Goal: Information Seeking & Learning: Learn about a topic

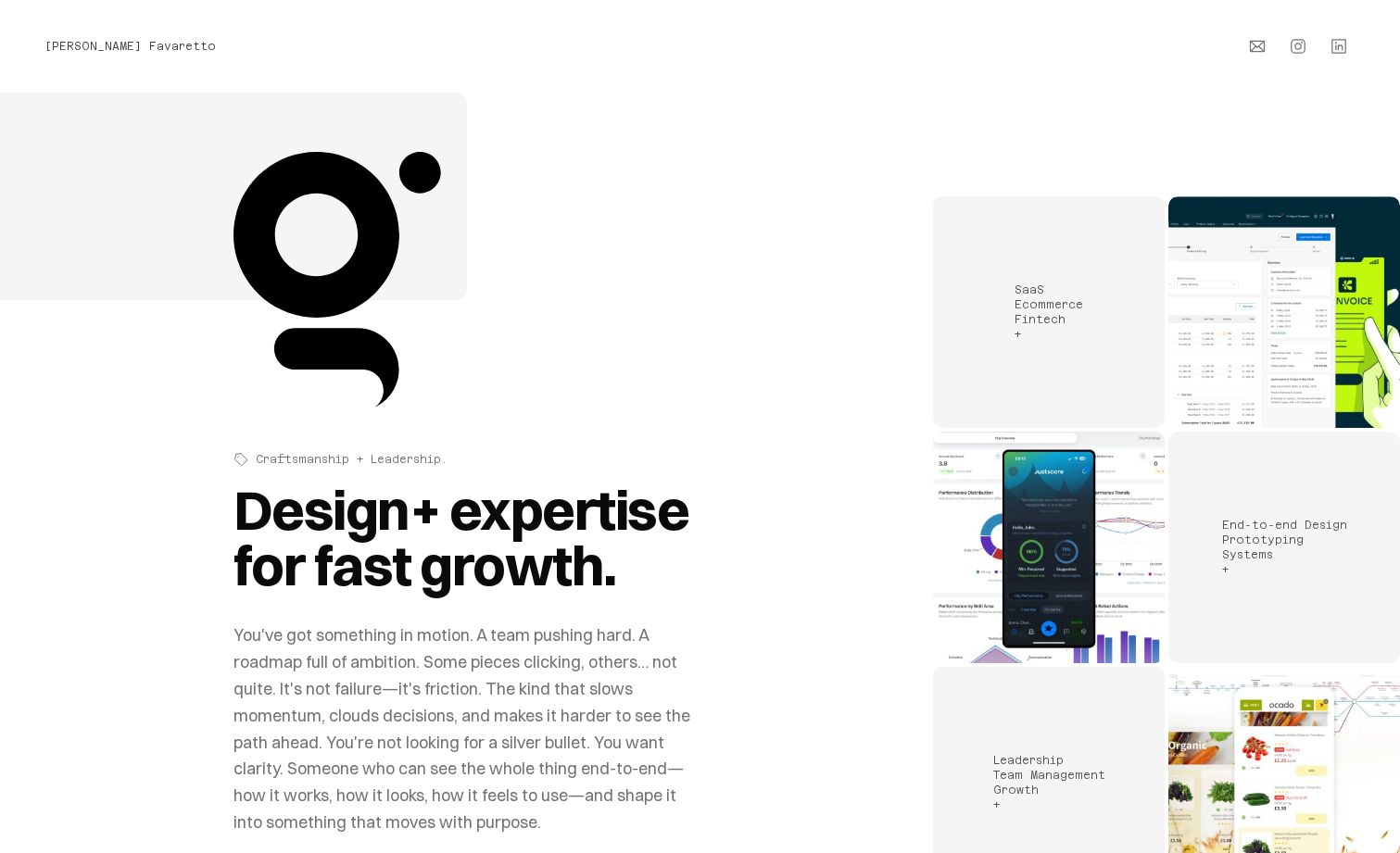
click at [527, 259] on div "Introduction and overview" at bounding box center [467, 280] width 467 height 255
click at [995, 745] on div "Leadership Team Management Growth +" at bounding box center [1048, 783] width 232 height 232
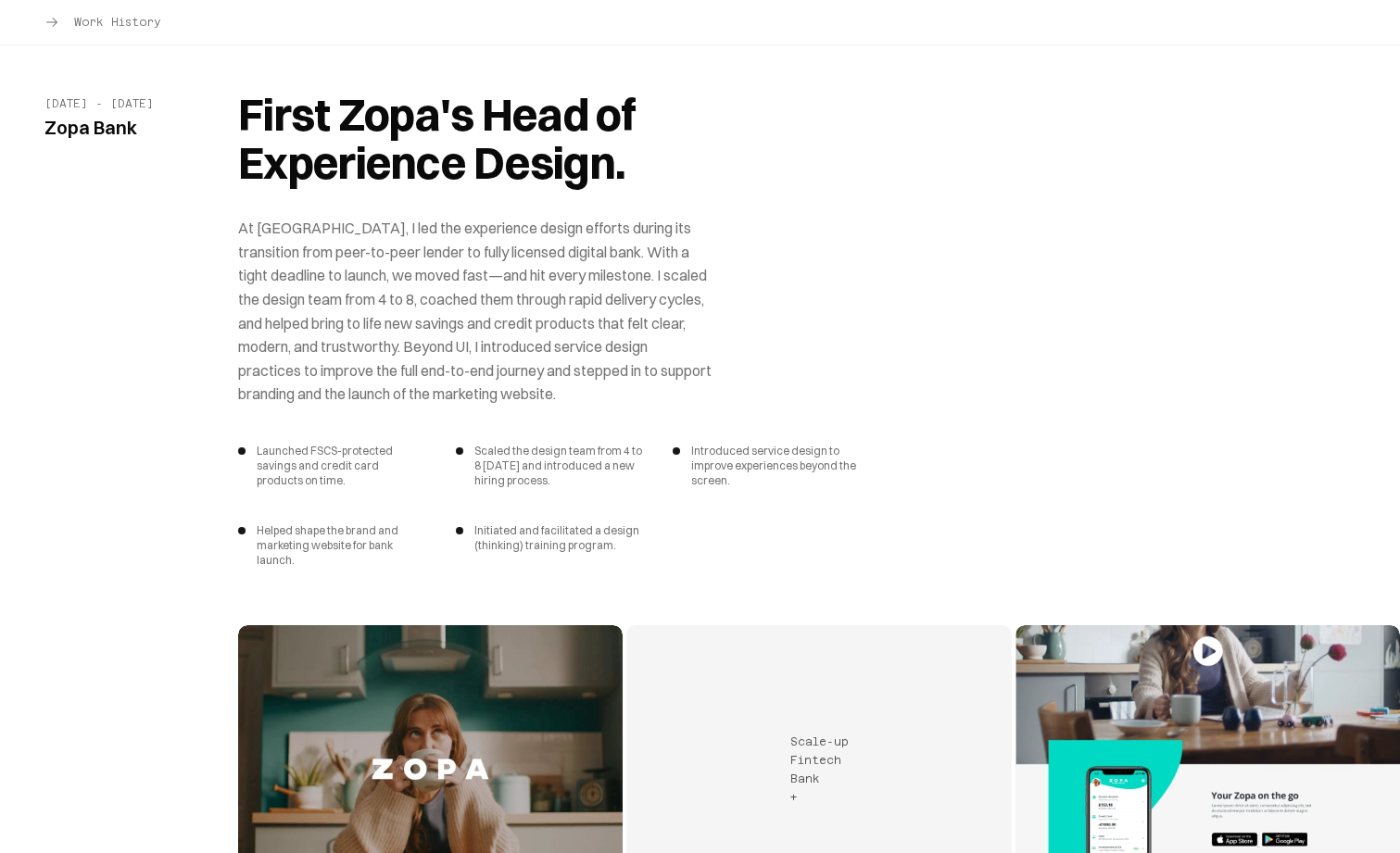
scroll to position [6594, 0]
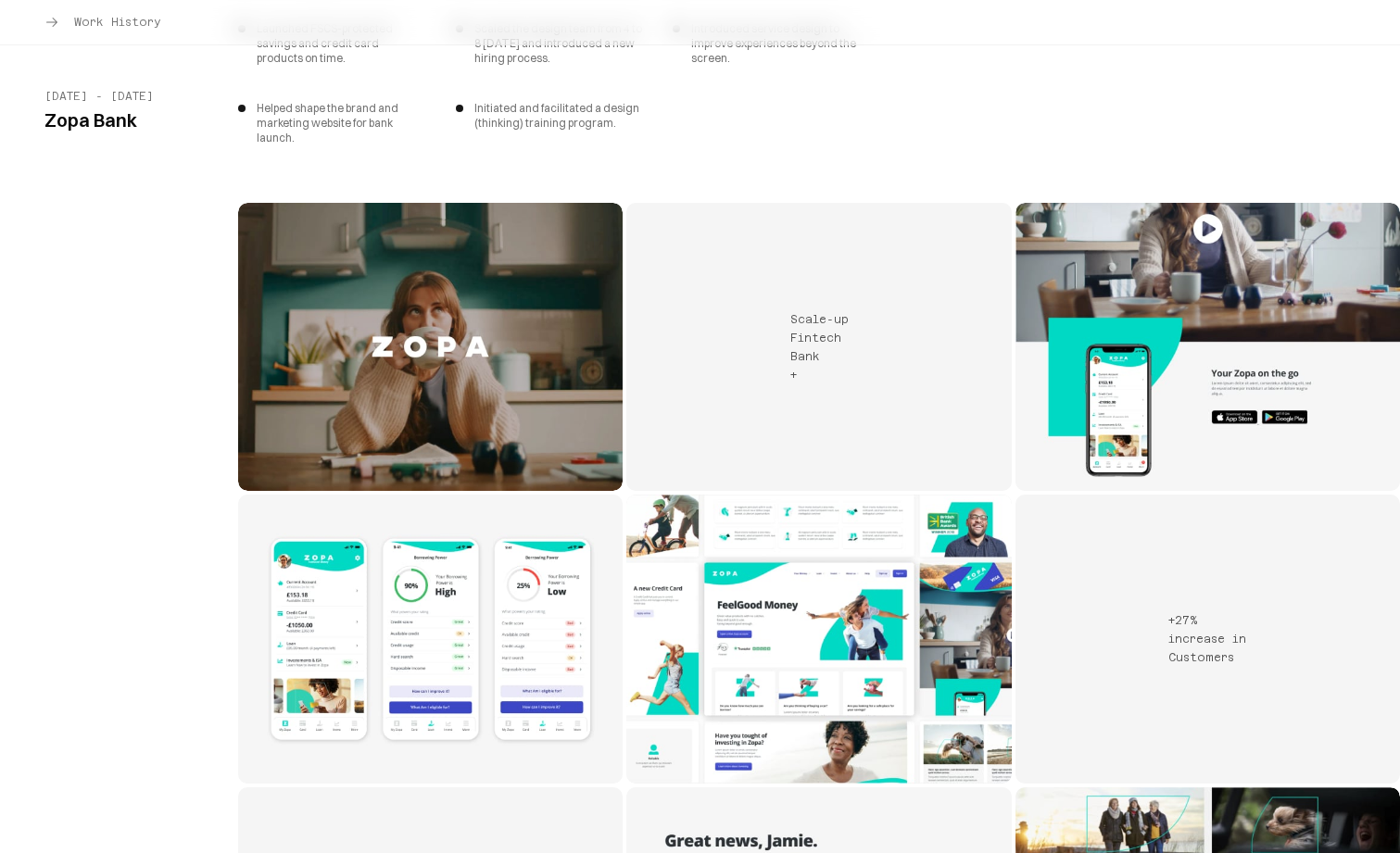
click at [687, 118] on div "First Zopa's Head of Experience Design. At [GEOGRAPHIC_DATA], I led the experie…" at bounding box center [819, 375] width 1162 height 1402
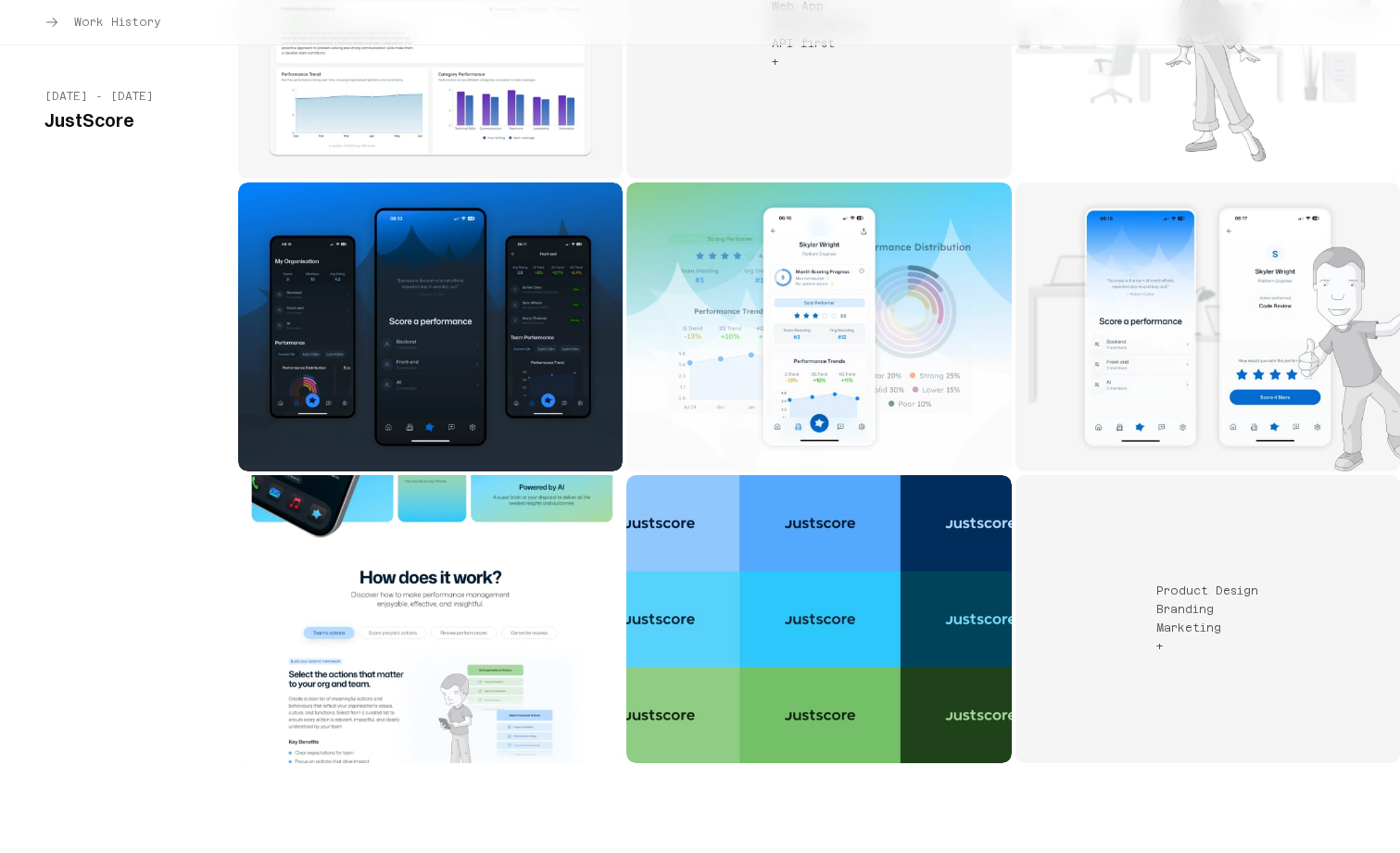
scroll to position [3372, 0]
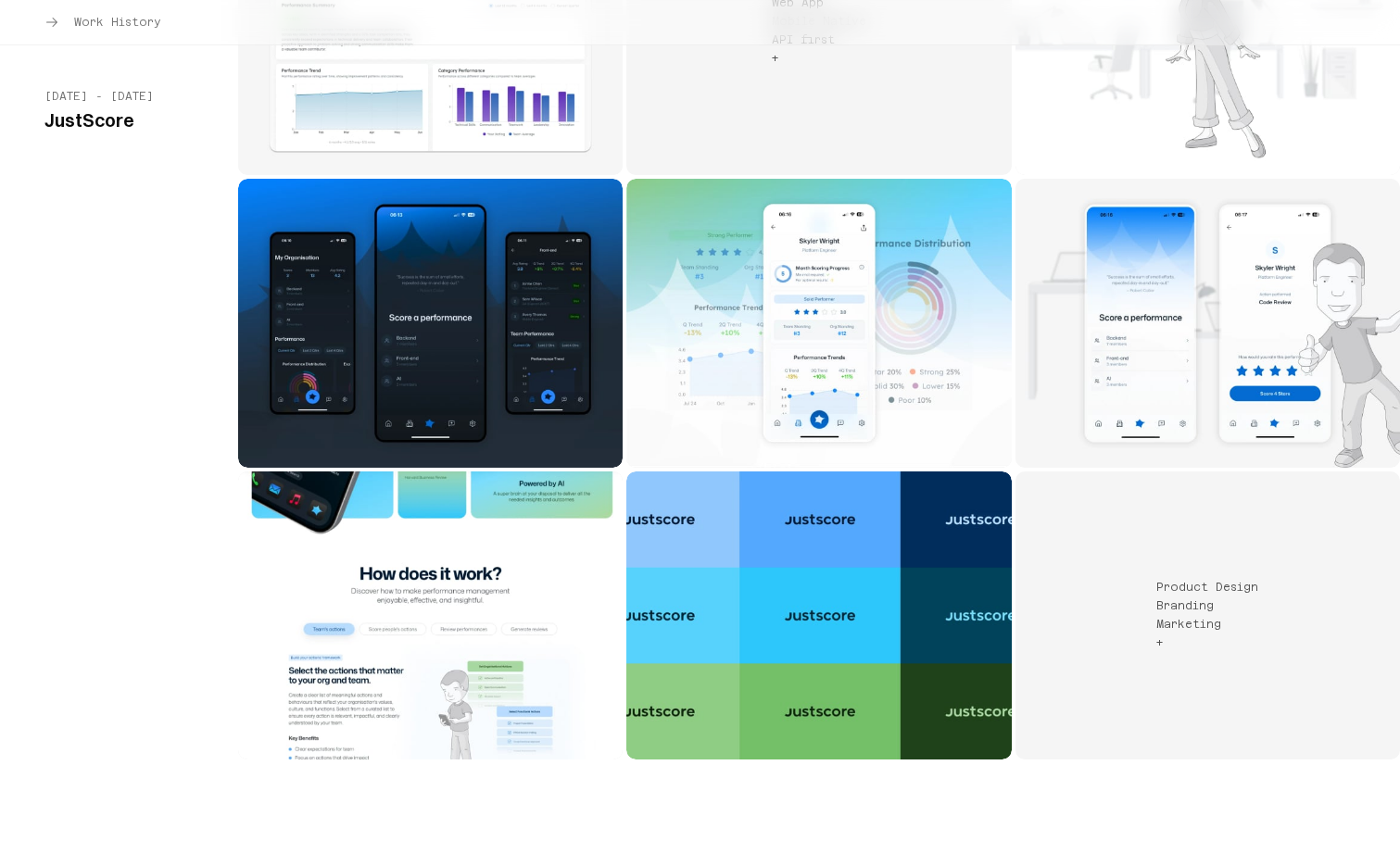
click at [1255, 379] on img "JustScore" at bounding box center [1208, 323] width 385 height 288
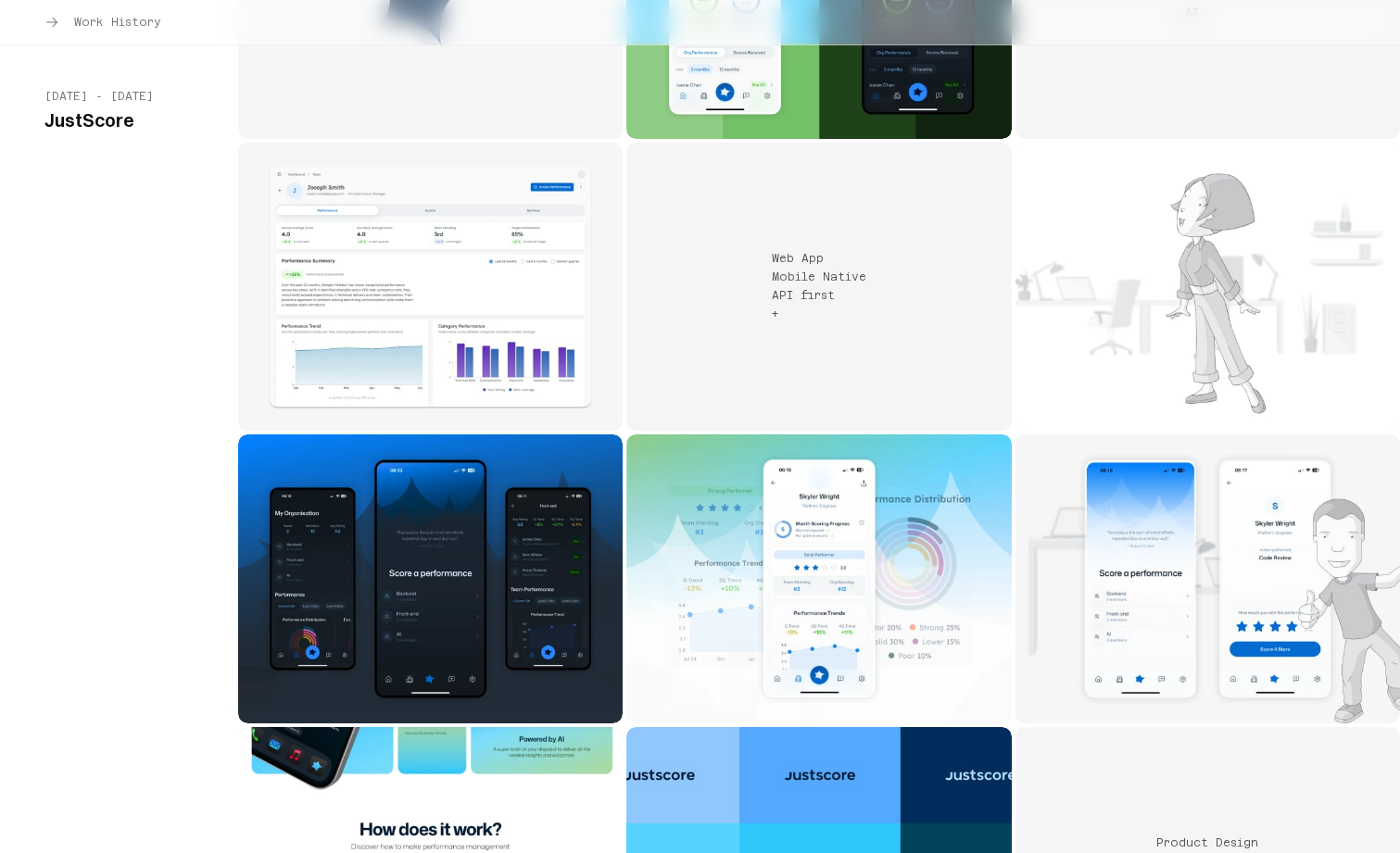
scroll to position [2492, 0]
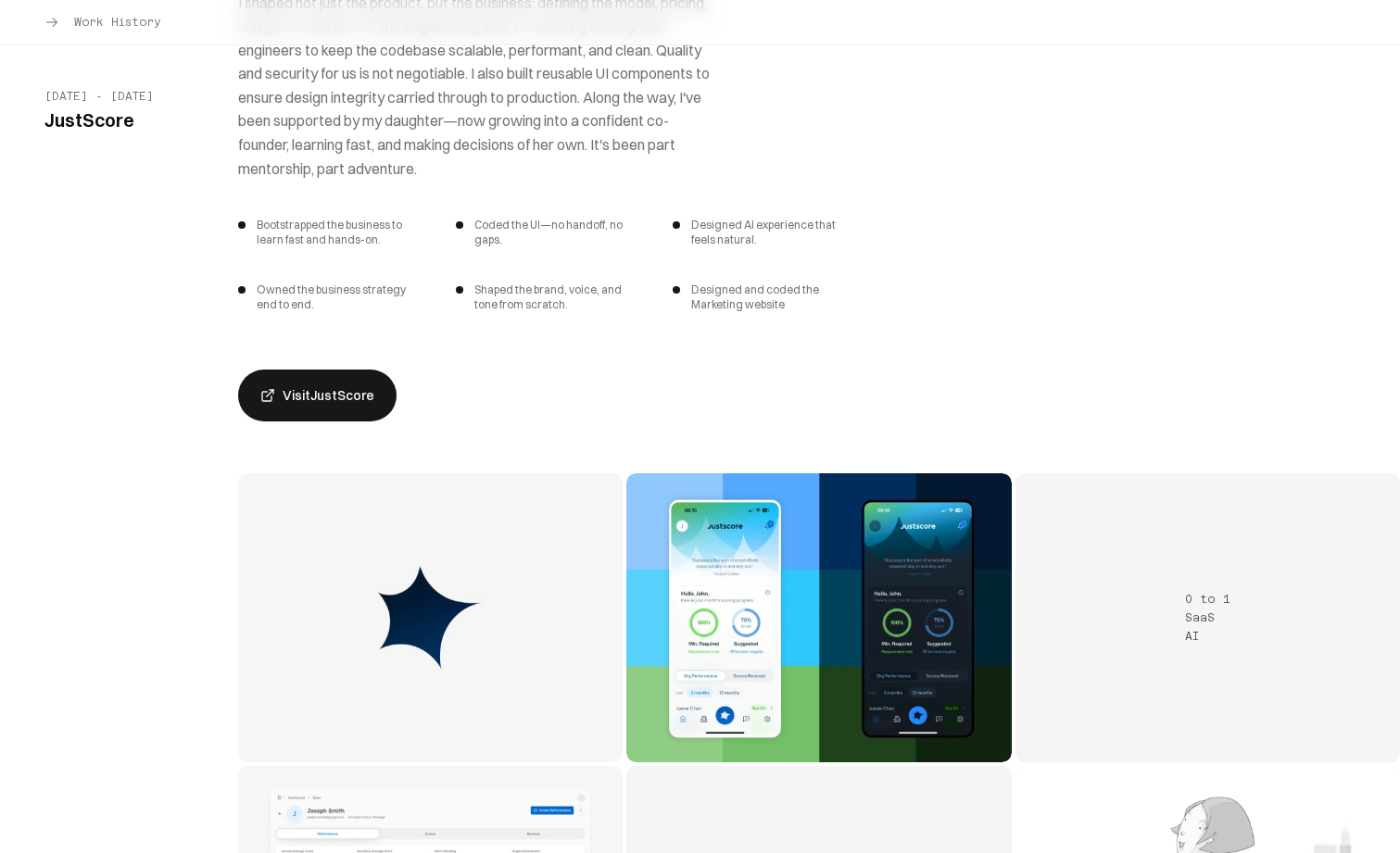
click at [505, 528] on img "JustScore project 1" at bounding box center [431, 617] width 385 height 288
click at [349, 531] on img "JustScore project 1" at bounding box center [431, 617] width 385 height 288
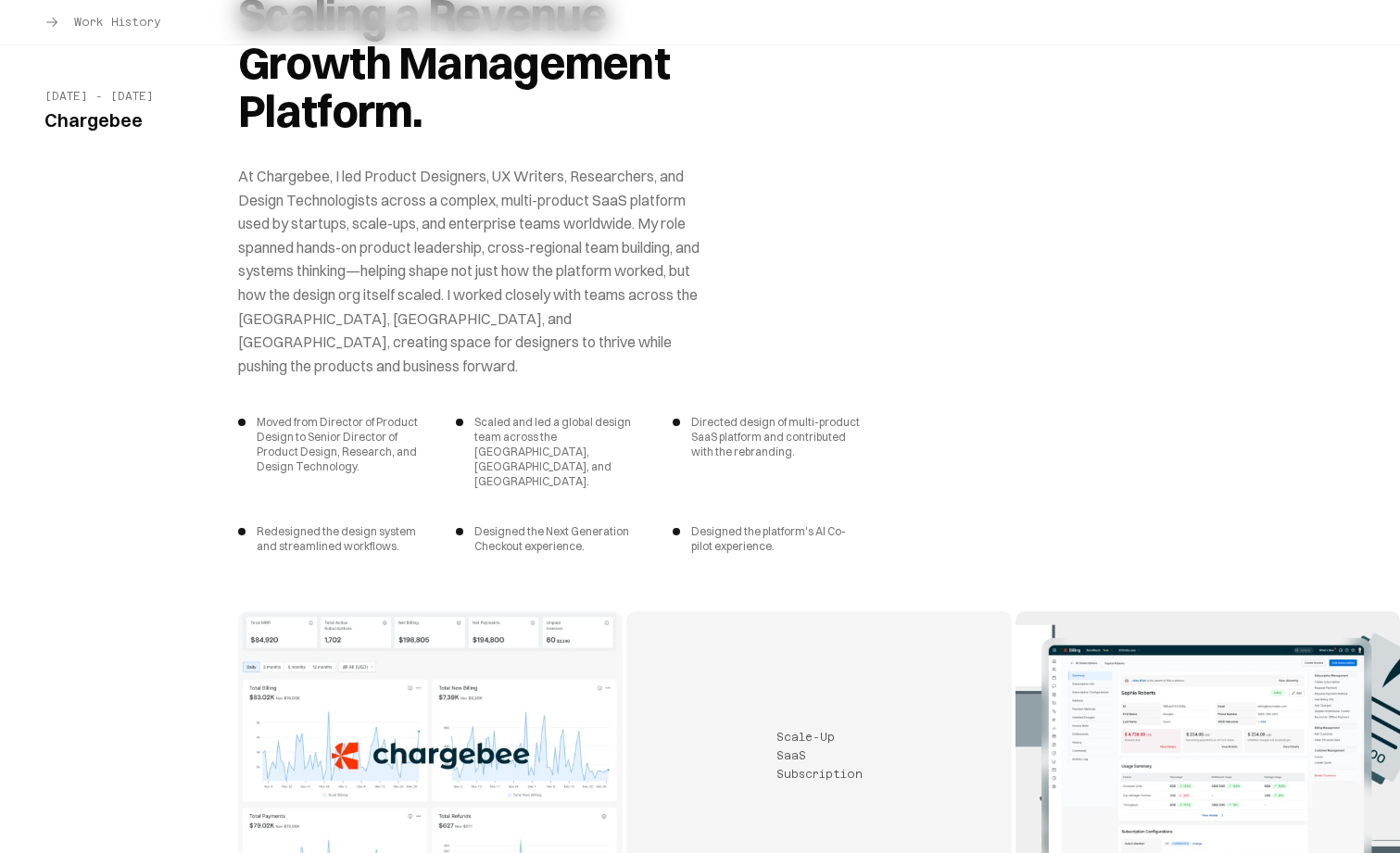
scroll to position [4866, 0]
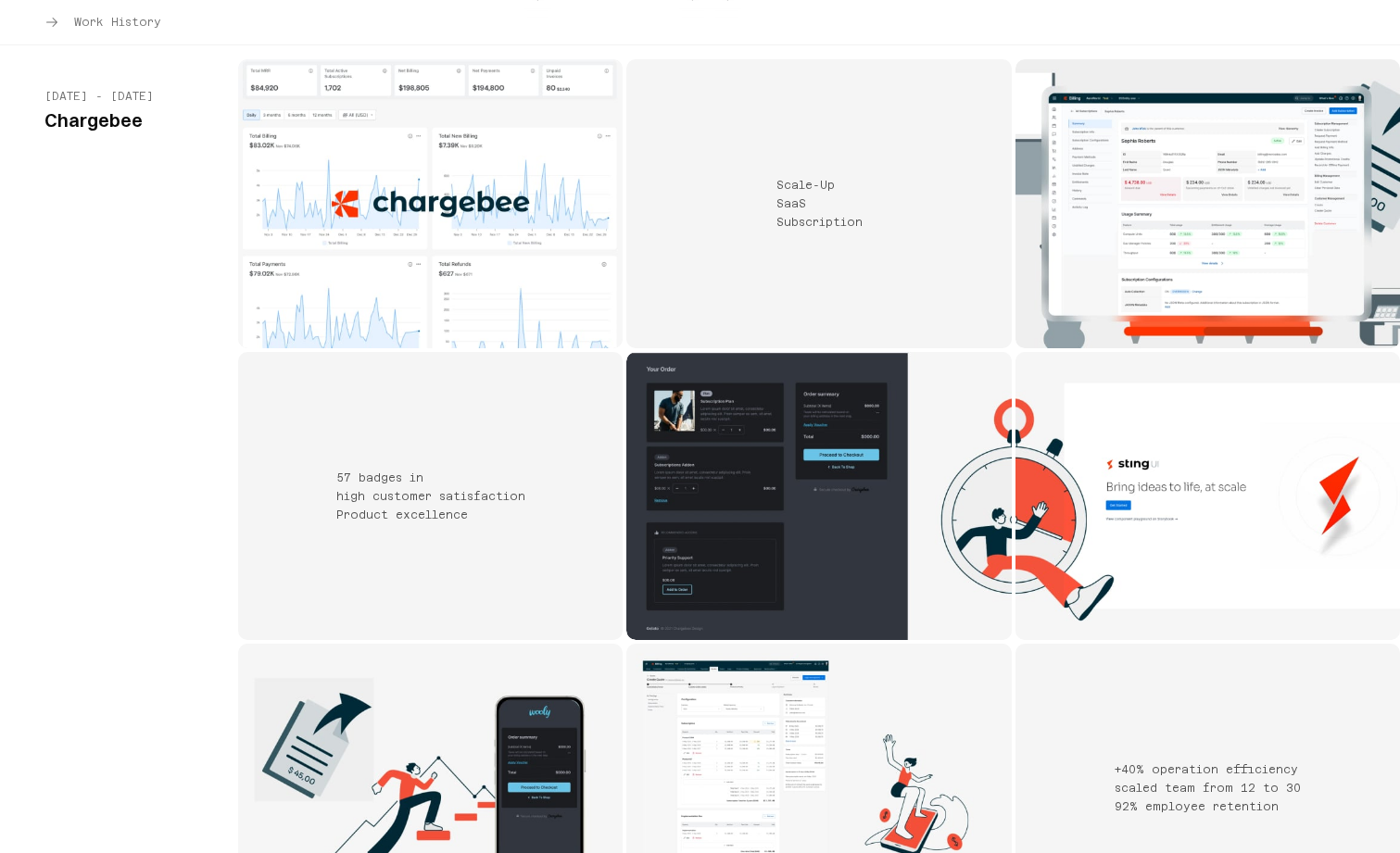
click at [1072, 412] on img "Chargebee project 4" at bounding box center [1208, 495] width 385 height 288
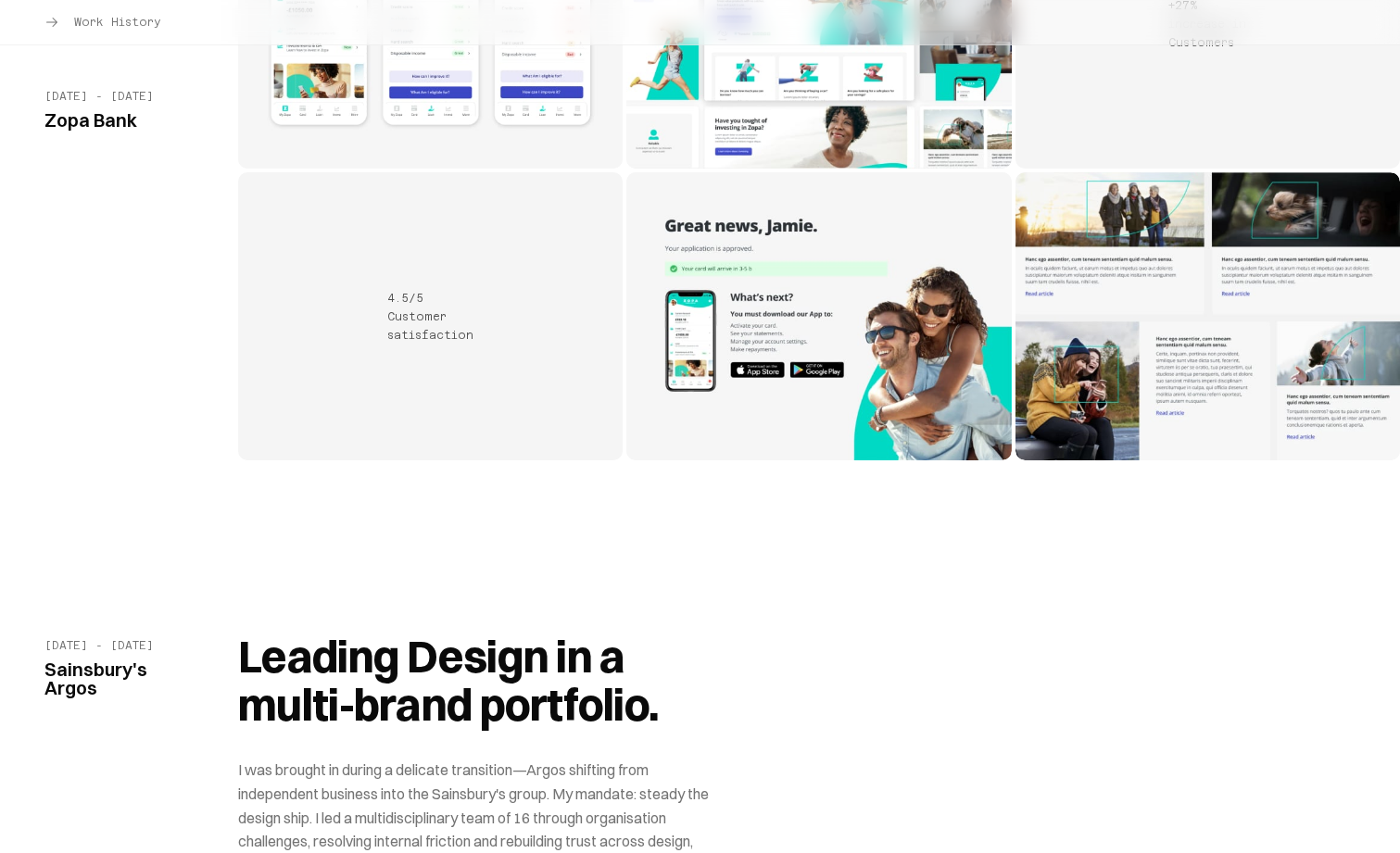
click at [802, 684] on header "Leading Design in a multi-brand portfolio. I was brought in during a delicate t…" at bounding box center [819, 790] width 1162 height 316
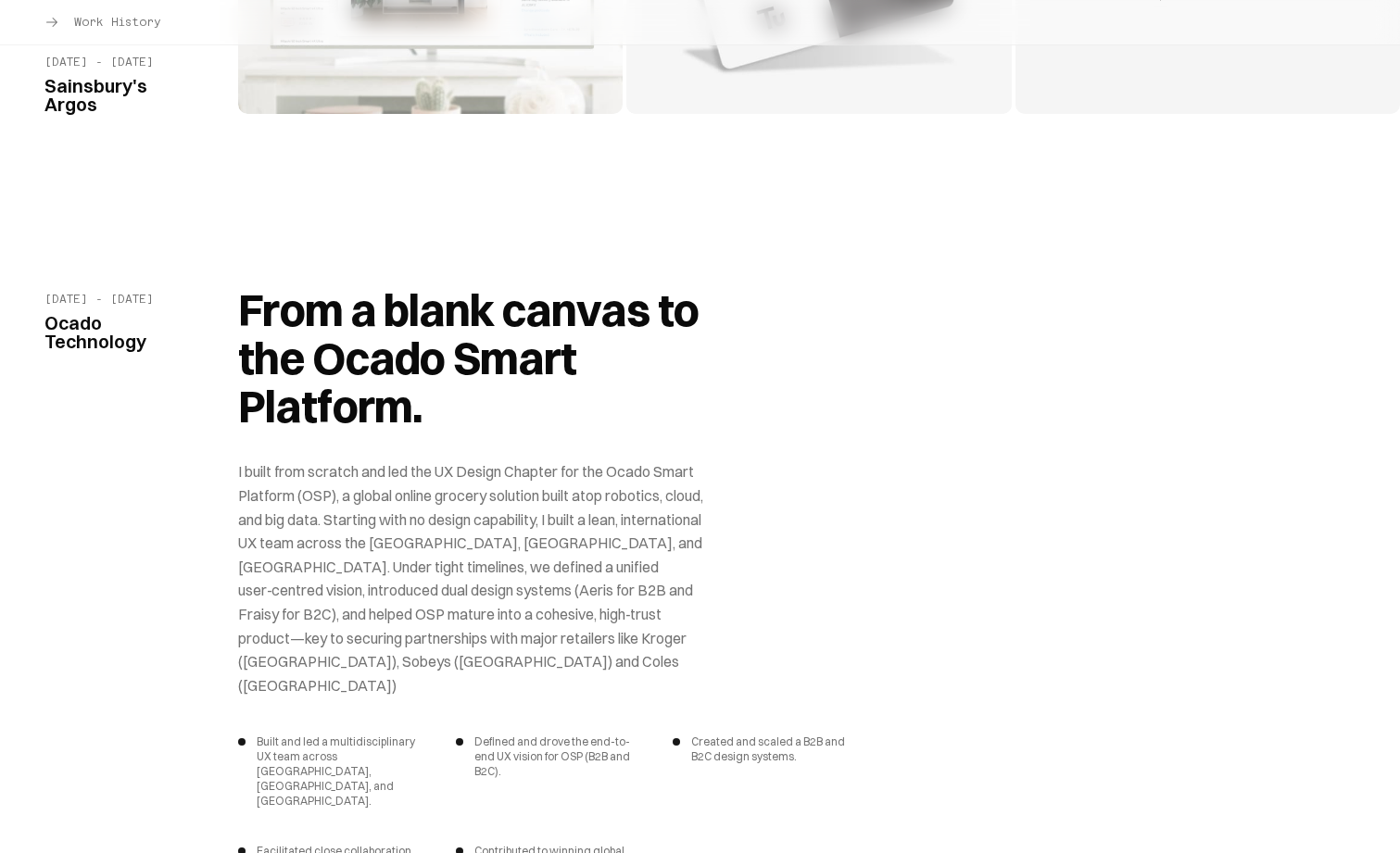
scroll to position [9357, 0]
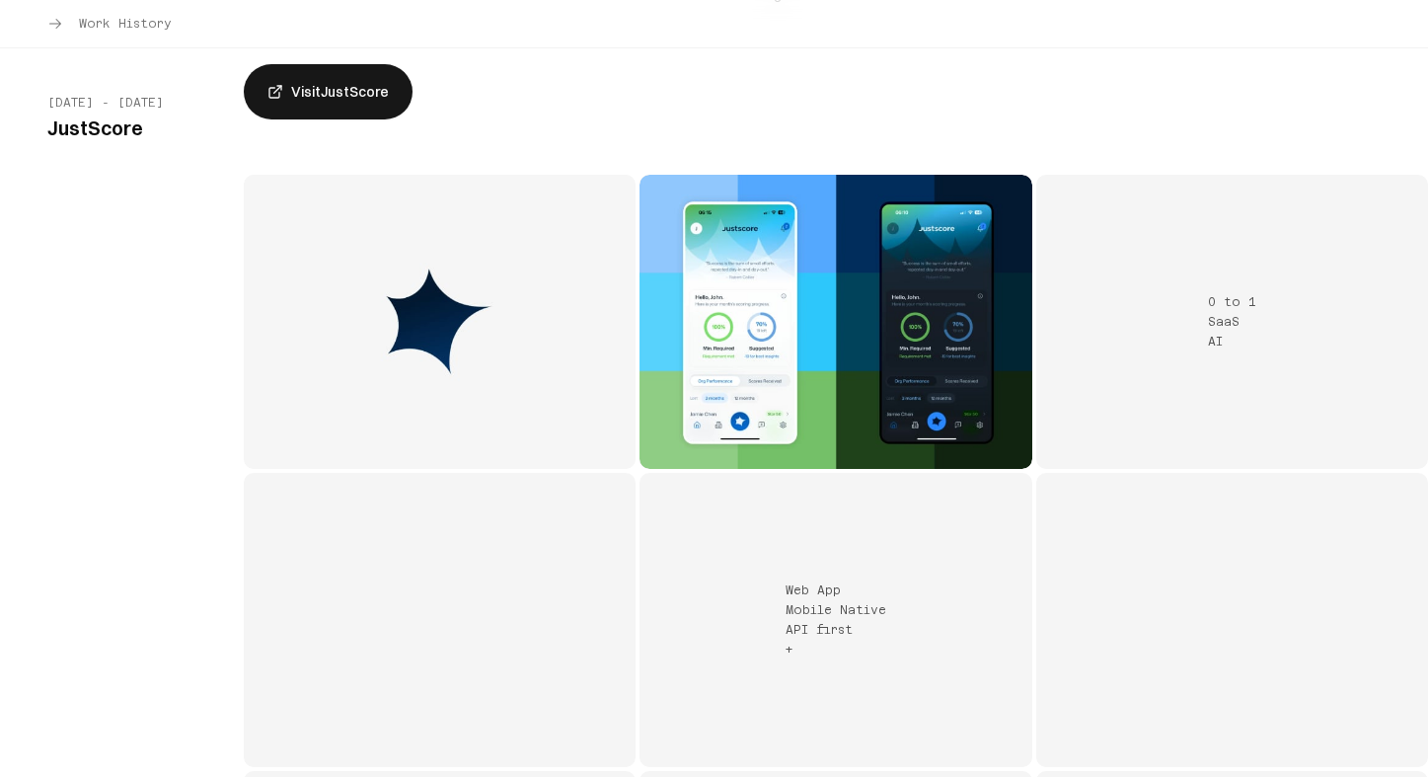
scroll to position [4092, 0]
